Goal: Information Seeking & Learning: Learn about a topic

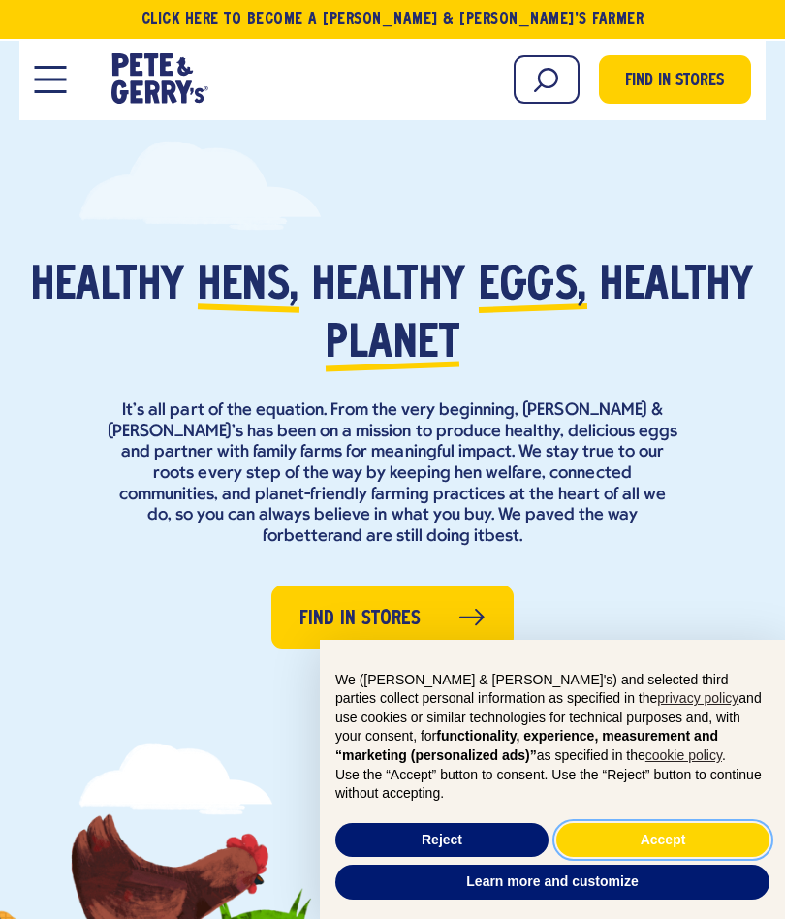
click at [642, 836] on button "Accept" at bounding box center [662, 840] width 213 height 35
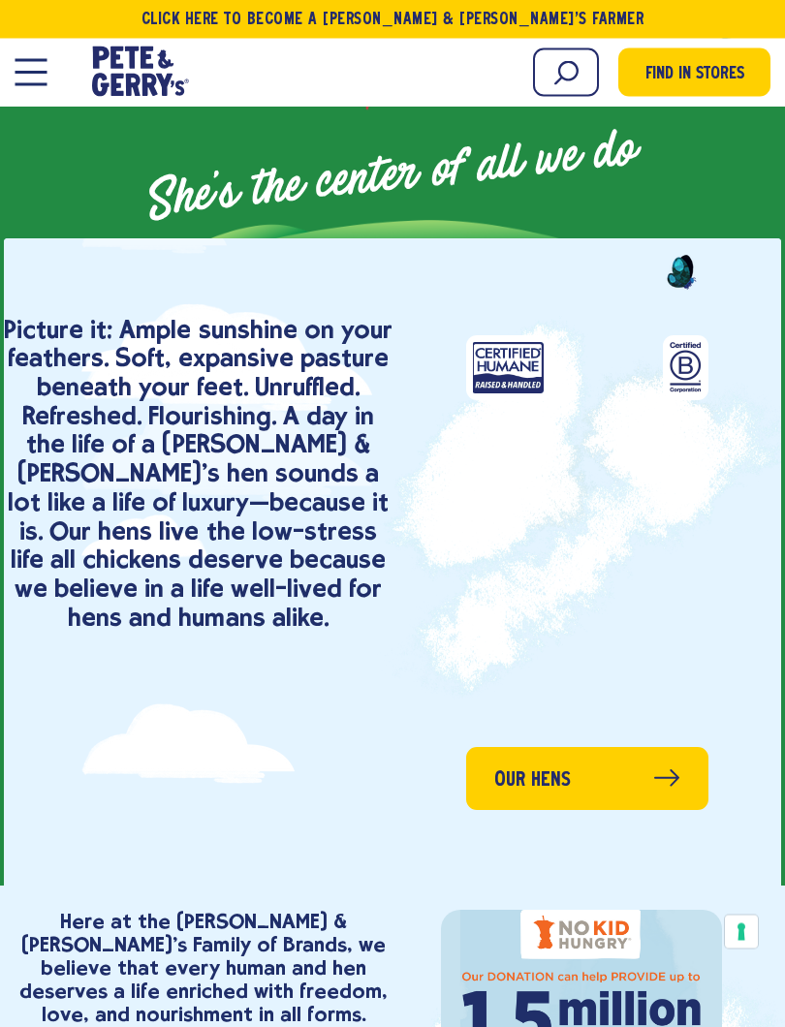
scroll to position [1117, 0]
click at [550, 776] on span "Our Hens" at bounding box center [532, 781] width 77 height 30
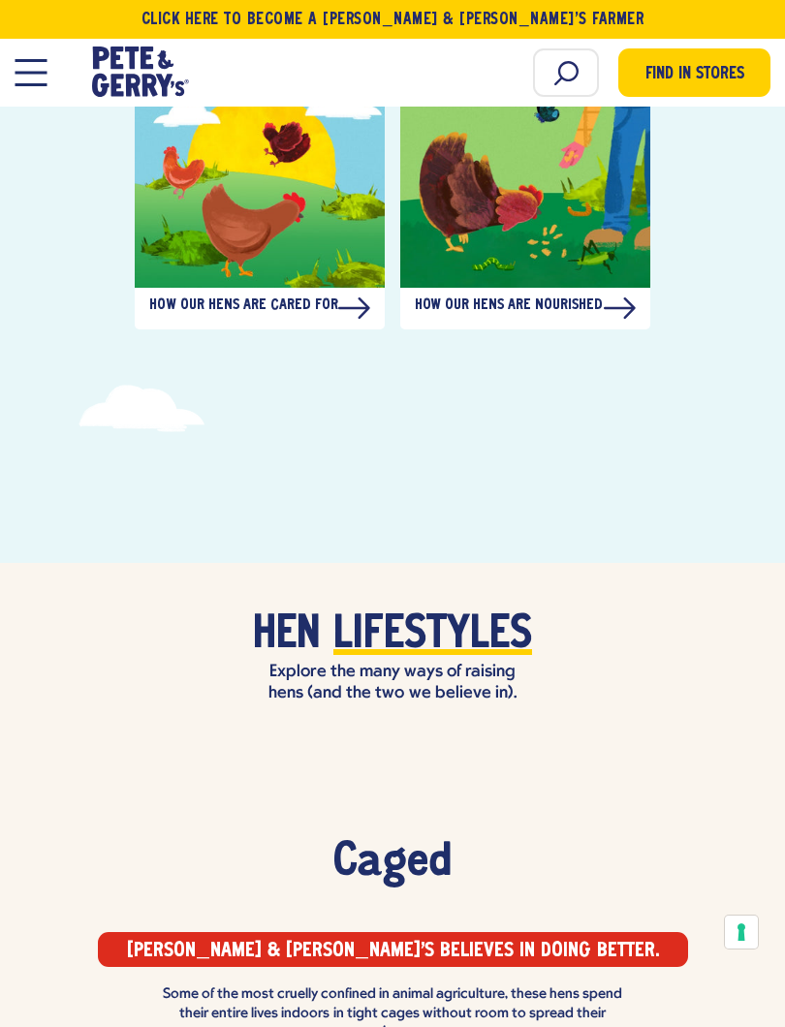
scroll to position [1195, 0]
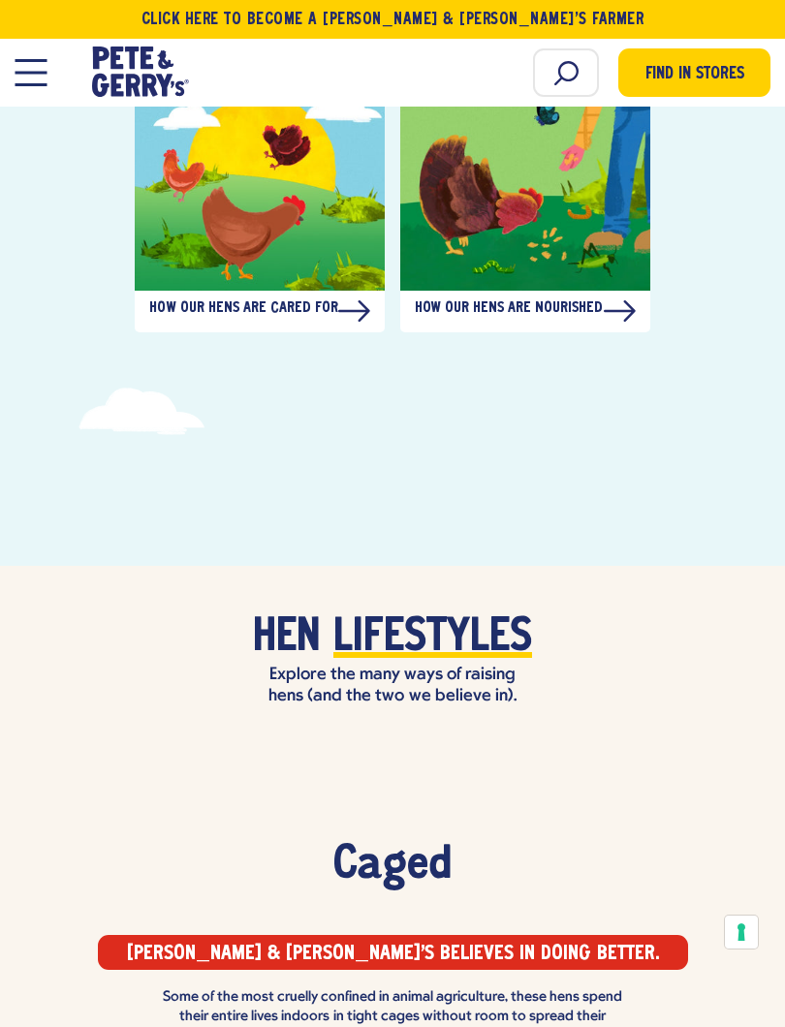
click at [411, 614] on span "Lifestyles" at bounding box center [432, 638] width 199 height 48
click at [370, 614] on span "Lifestyles" at bounding box center [432, 638] width 199 height 48
click at [397, 617] on span "Lifestyles" at bounding box center [432, 638] width 199 height 48
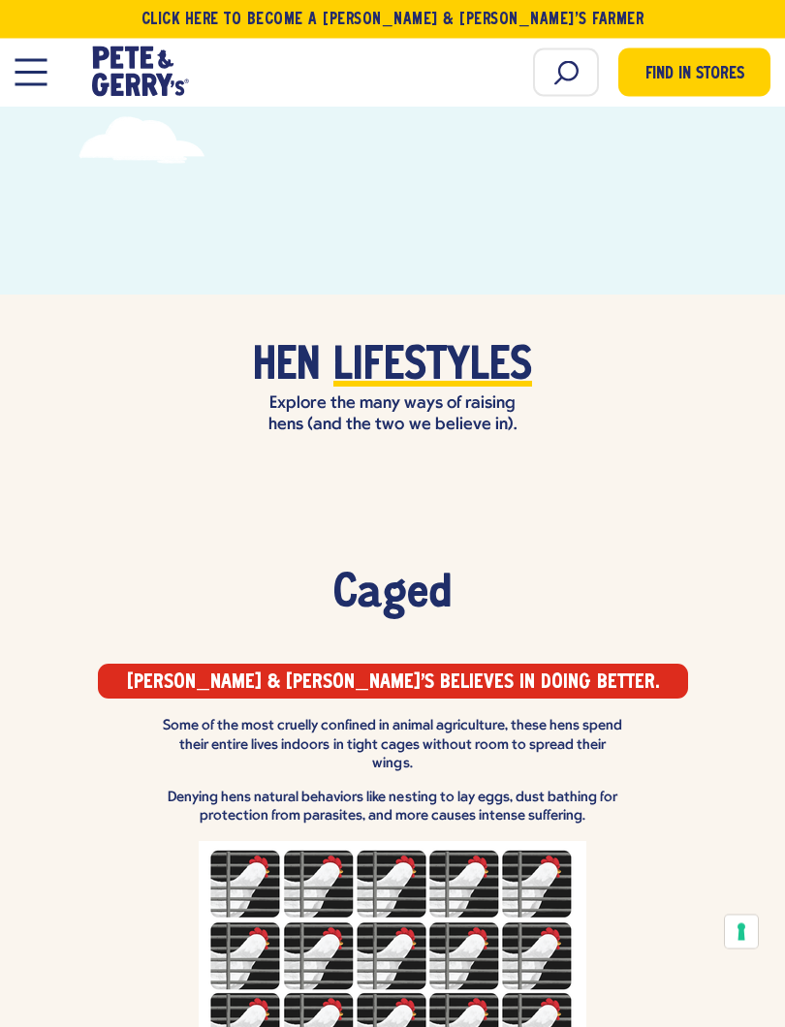
scroll to position [1466, 0]
click at [380, 343] on span "Lifestyles" at bounding box center [432, 367] width 199 height 48
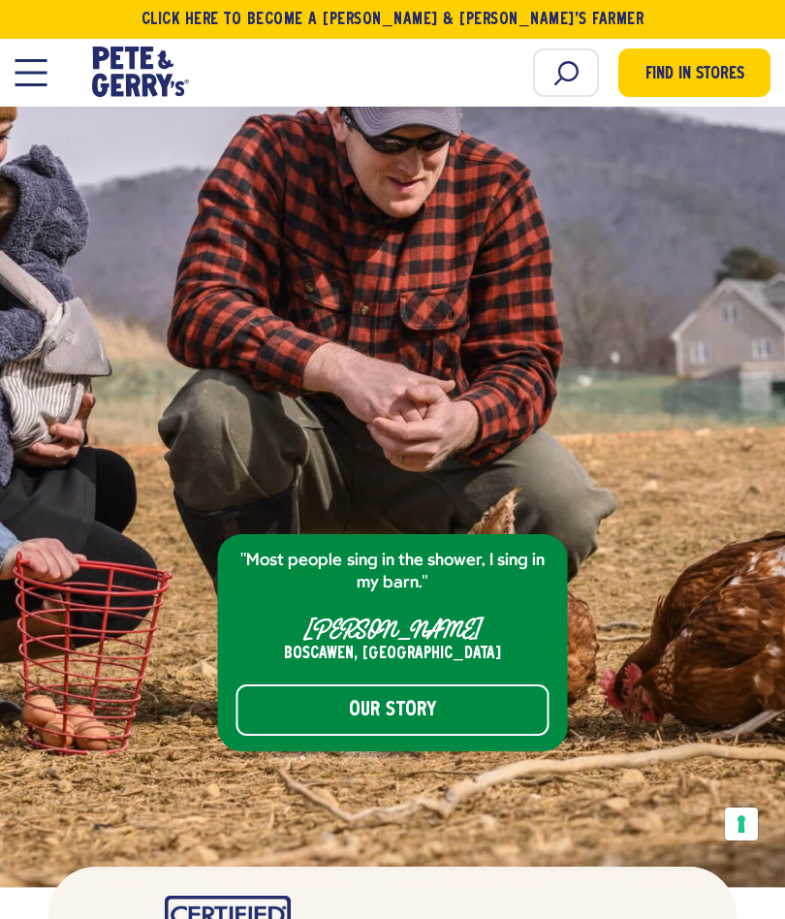
scroll to position [7495, 0]
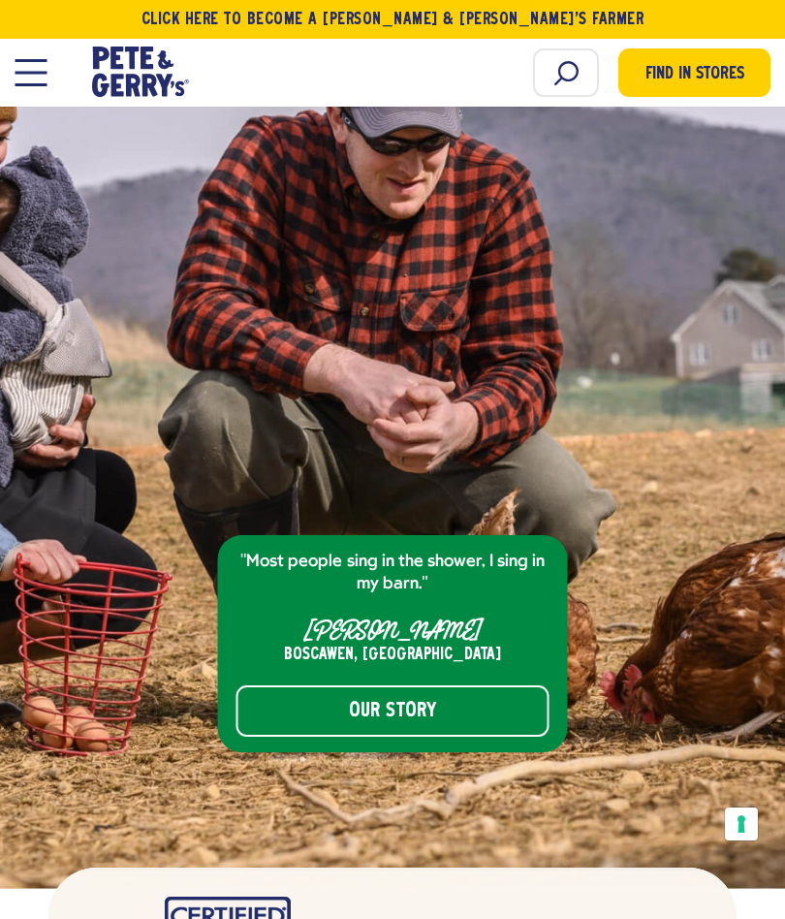
click at [345, 685] on link "Our Story" at bounding box center [392, 710] width 313 height 51
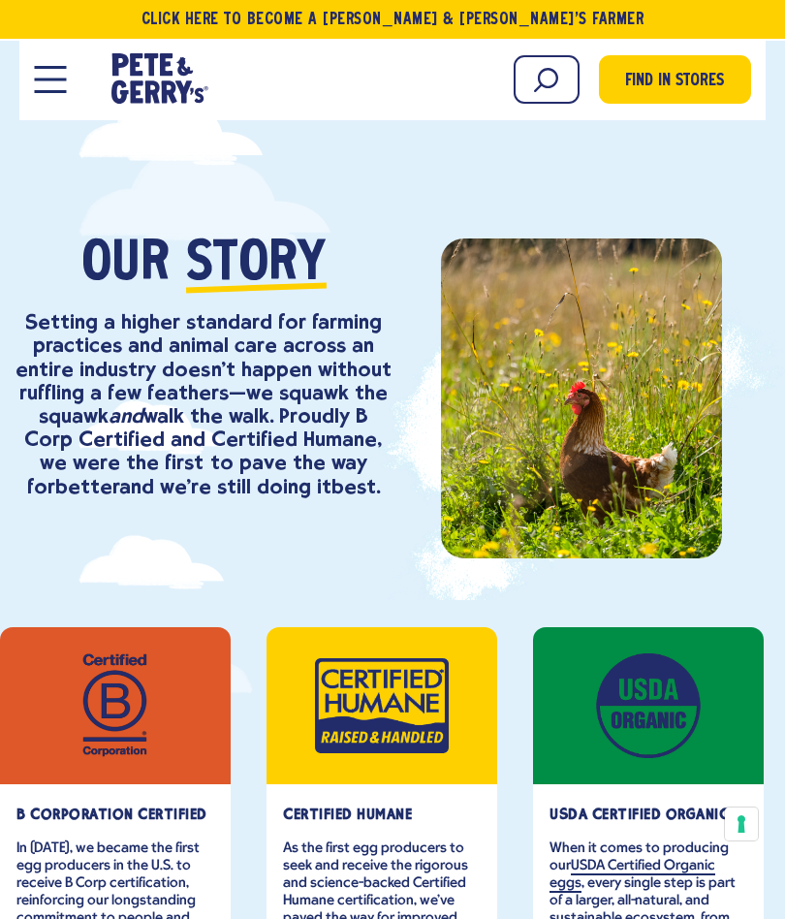
click at [527, 452] on div at bounding box center [581, 398] width 281 height 320
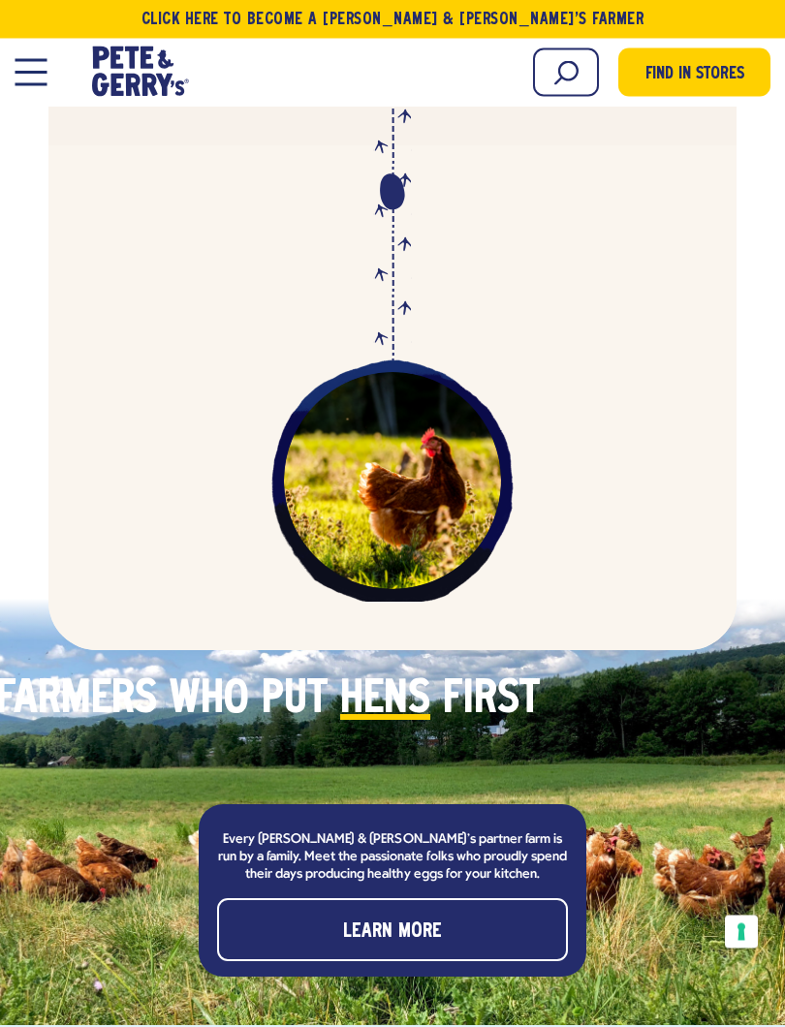
scroll to position [5409, 0]
click at [374, 917] on span "Learn More" at bounding box center [392, 932] width 99 height 30
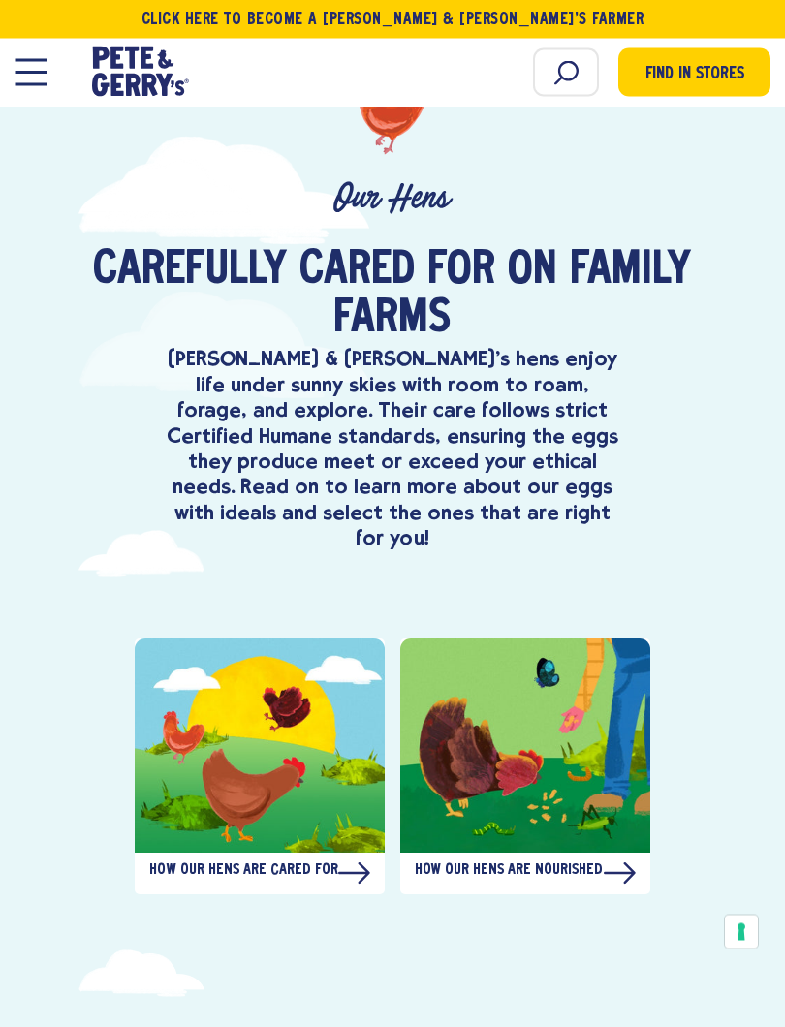
scroll to position [637, 0]
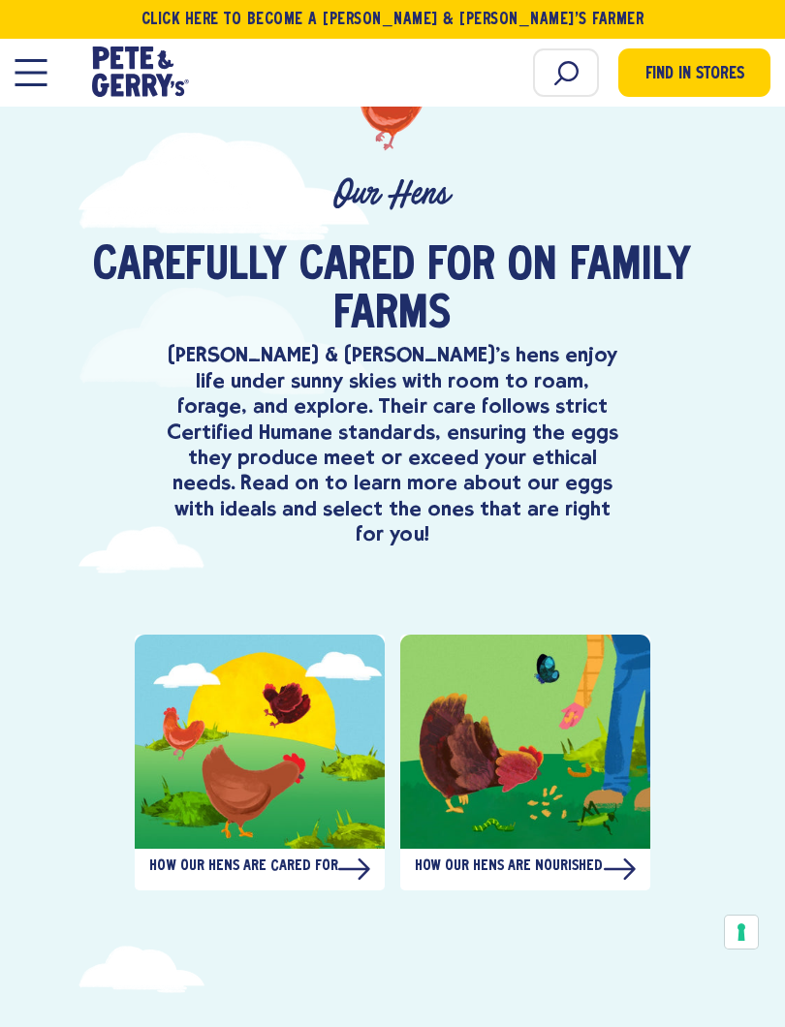
click at [221, 763] on div at bounding box center [260, 741] width 250 height 213
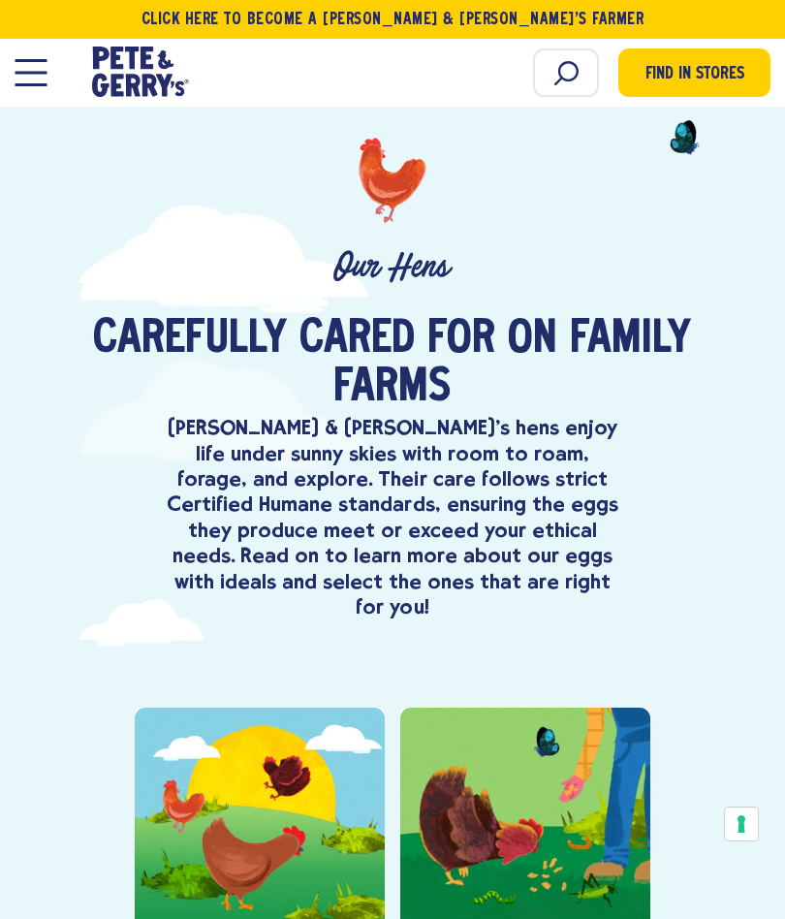
scroll to position [498, 0]
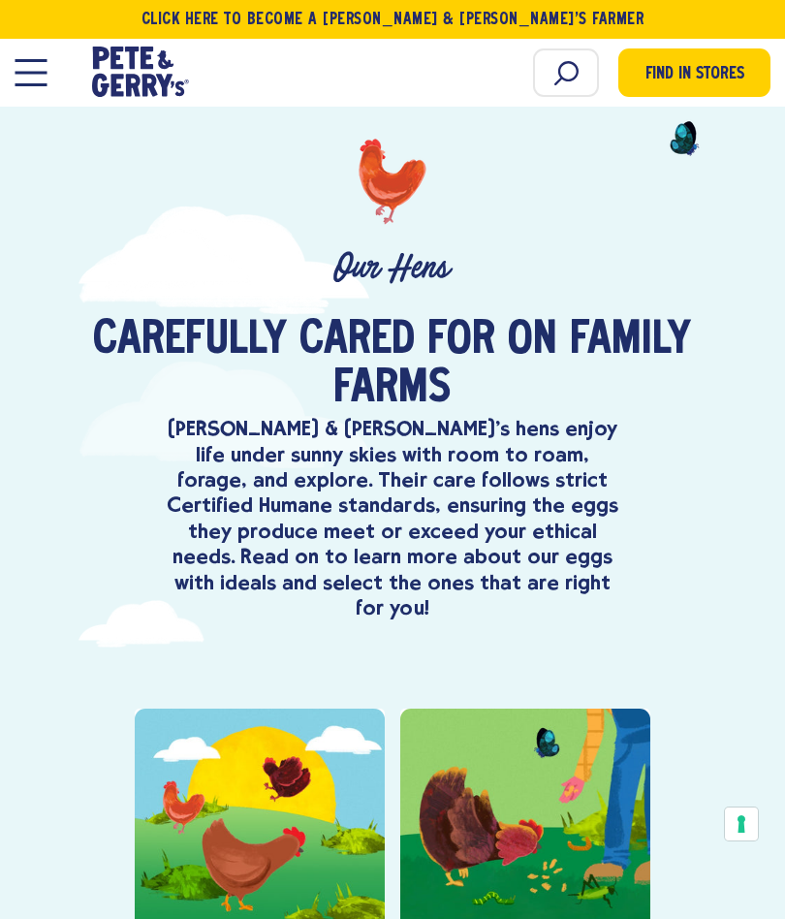
click at [38, 76] on button "Open Mobile Menu Modal Dialog" at bounding box center [31, 72] width 32 height 27
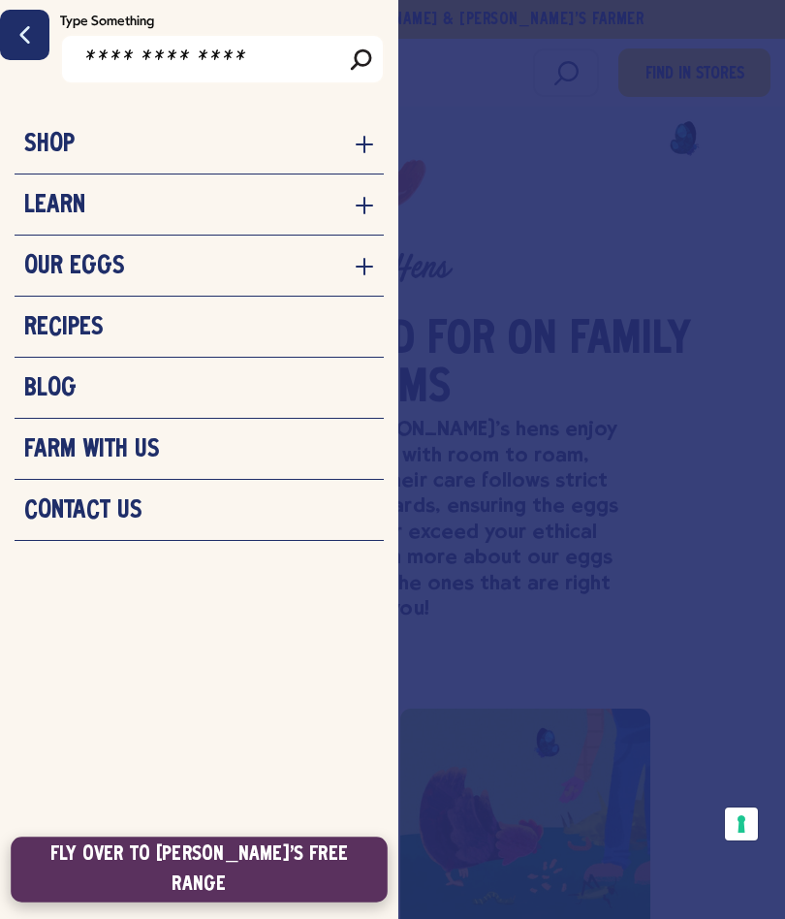
click at [201, 868] on link "Fly Over to [PERSON_NAME]'s Free Range" at bounding box center [199, 868] width 377 height 65
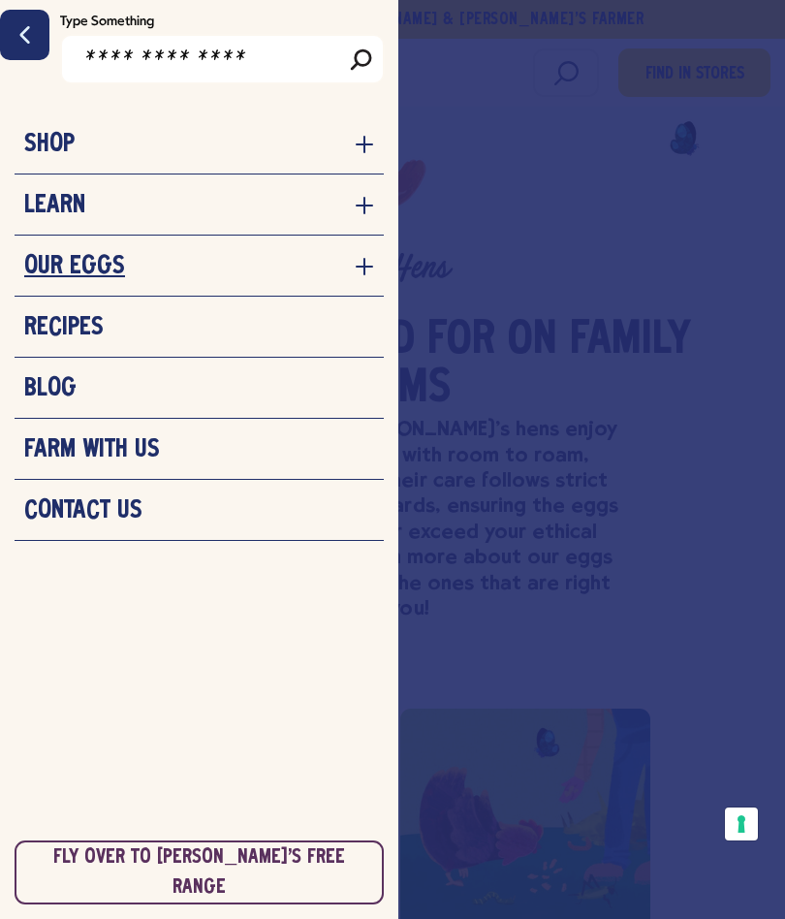
click at [64, 277] on h3 "Our Eggs" at bounding box center [74, 266] width 101 height 29
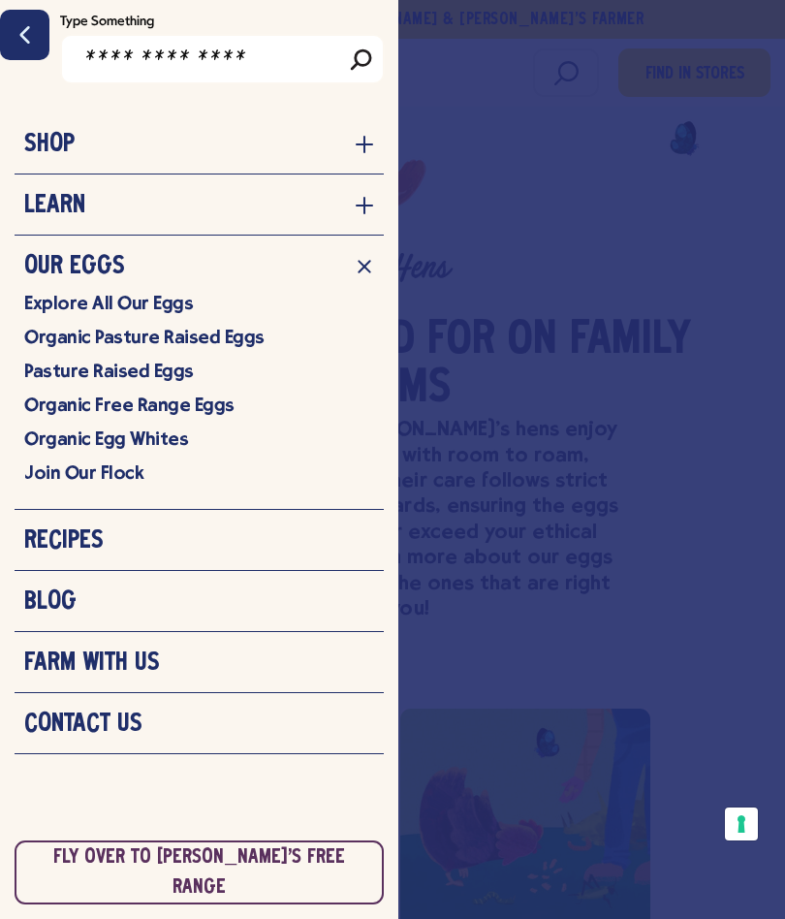
click at [94, 375] on link "Pasture Raised Eggs" at bounding box center [199, 371] width 350 height 24
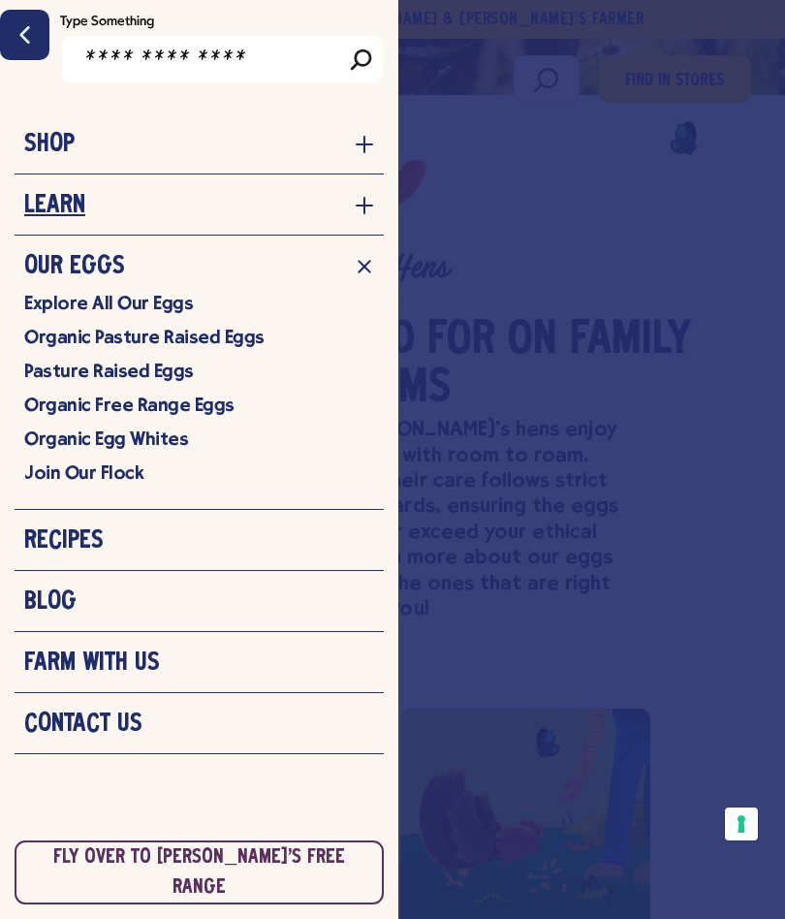
click at [57, 212] on h3 "Learn" at bounding box center [54, 205] width 61 height 29
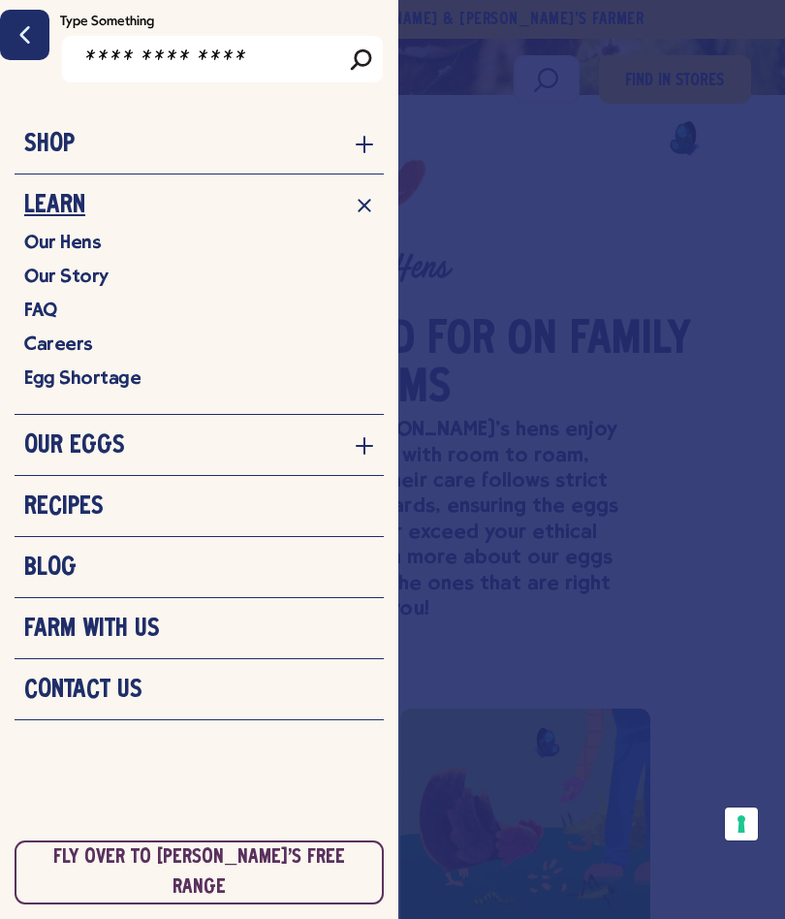
scroll to position [675, 0]
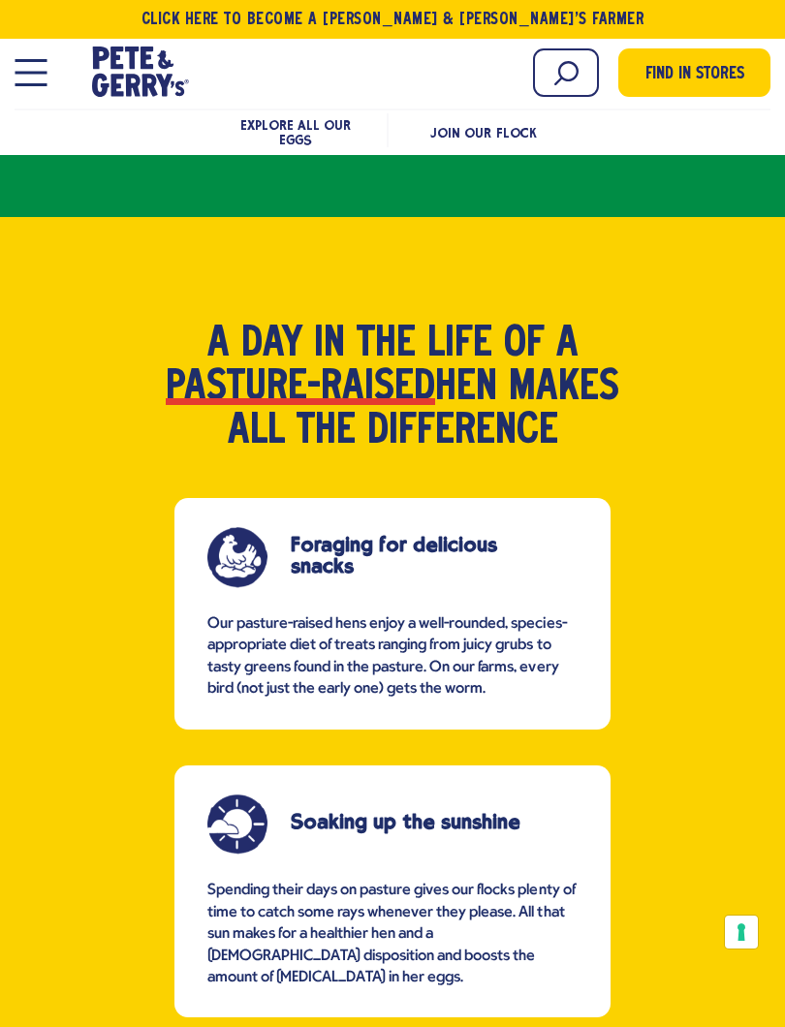
scroll to position [1247, 0]
click at [343, 368] on strong "pasture-raised" at bounding box center [300, 390] width 269 height 44
click at [351, 377] on strong "pasture-raised" at bounding box center [300, 390] width 269 height 44
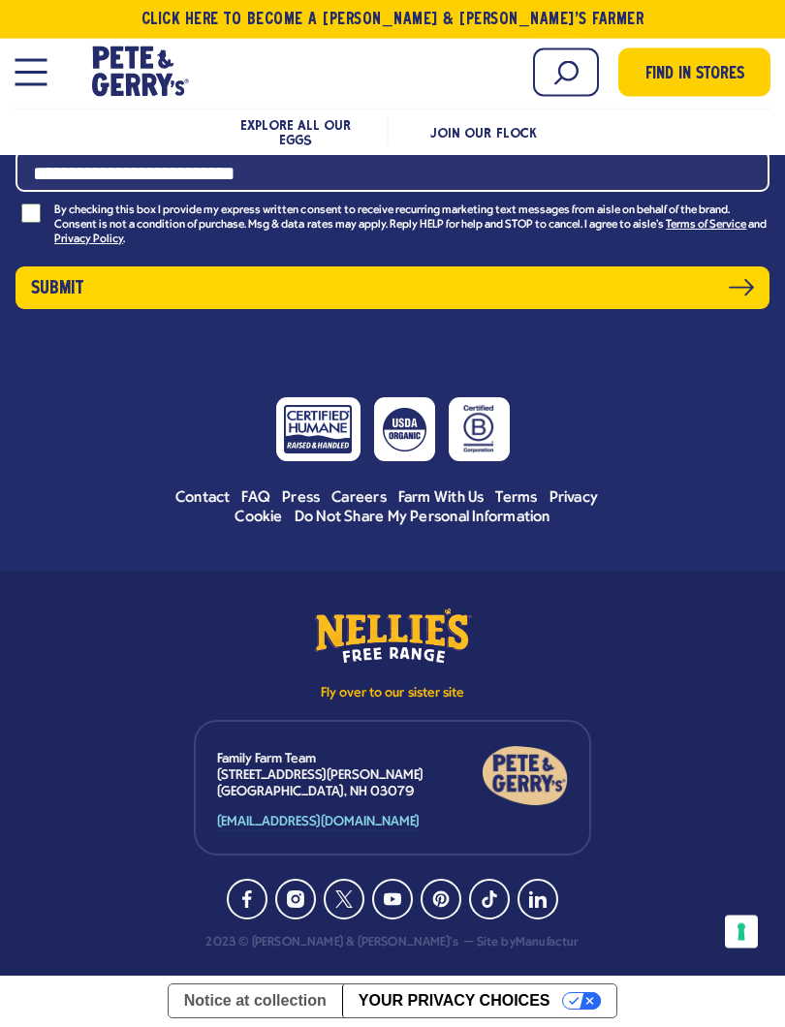
scroll to position [10930, 0]
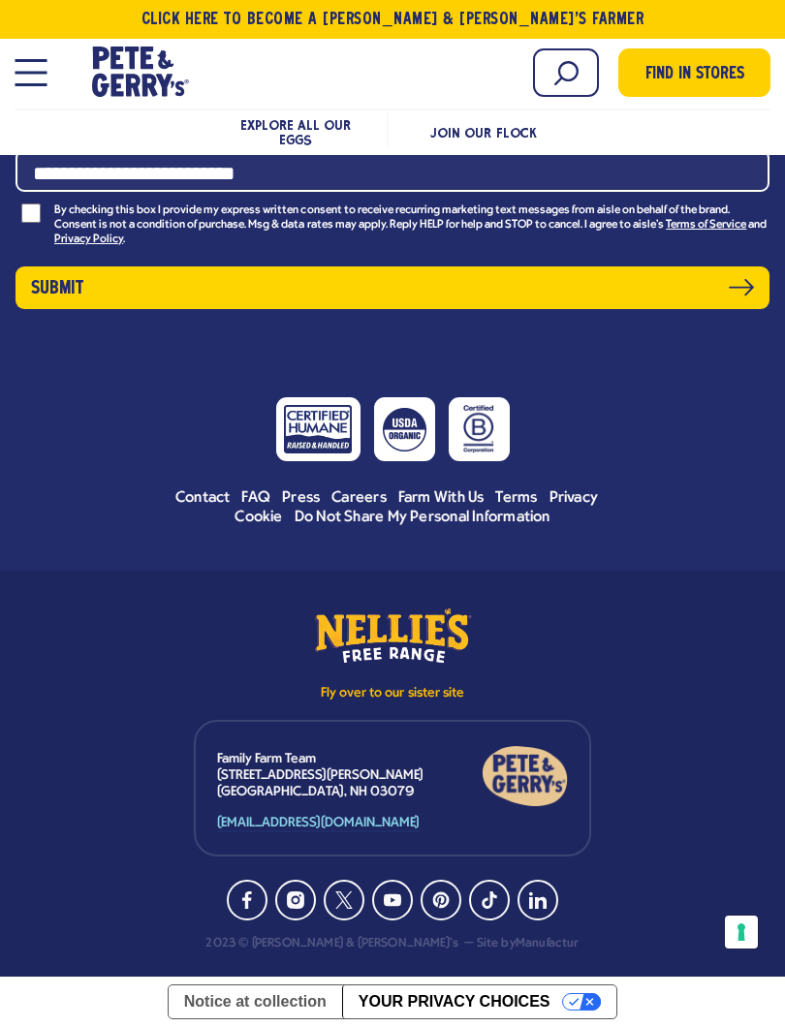
scroll to position [10742, 0]
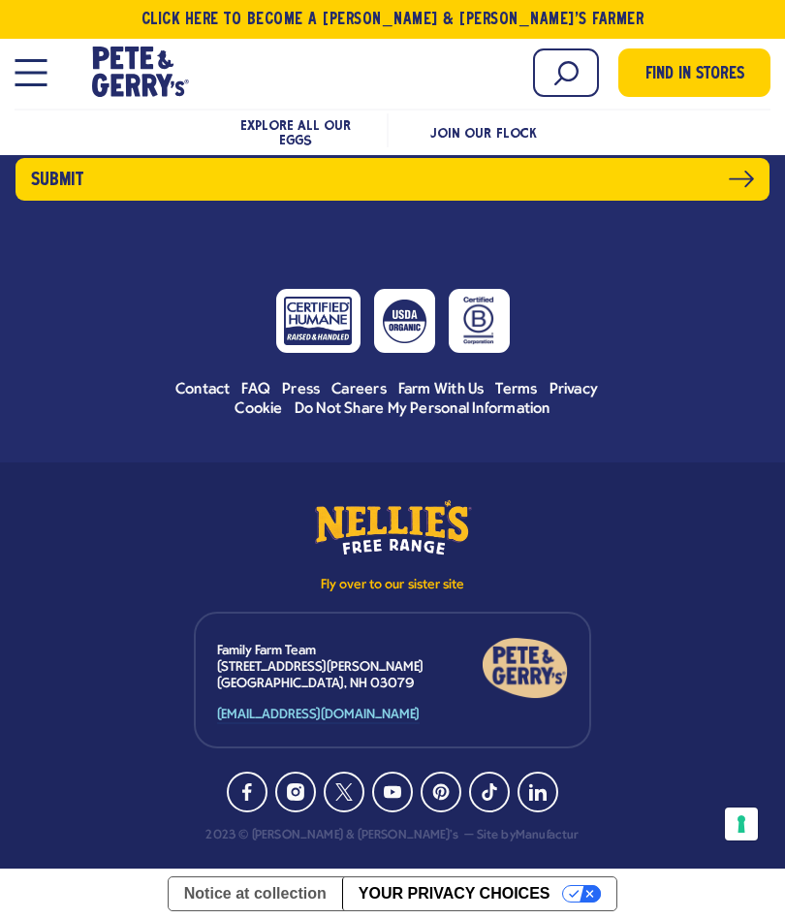
scroll to position [9556, 0]
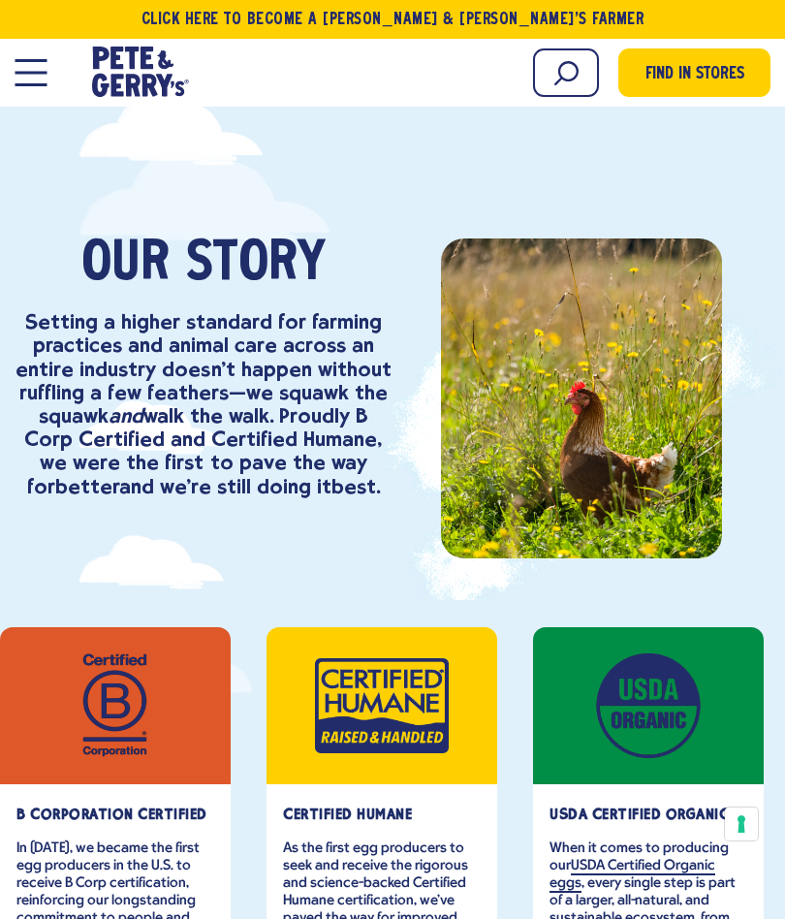
scroll to position [2351, 0]
